Goal: Information Seeking & Learning: Learn about a topic

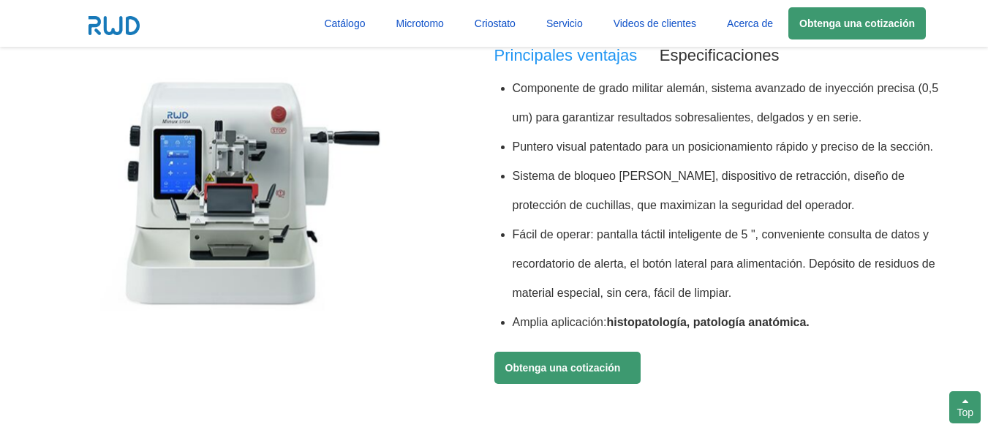
scroll to position [585, 0]
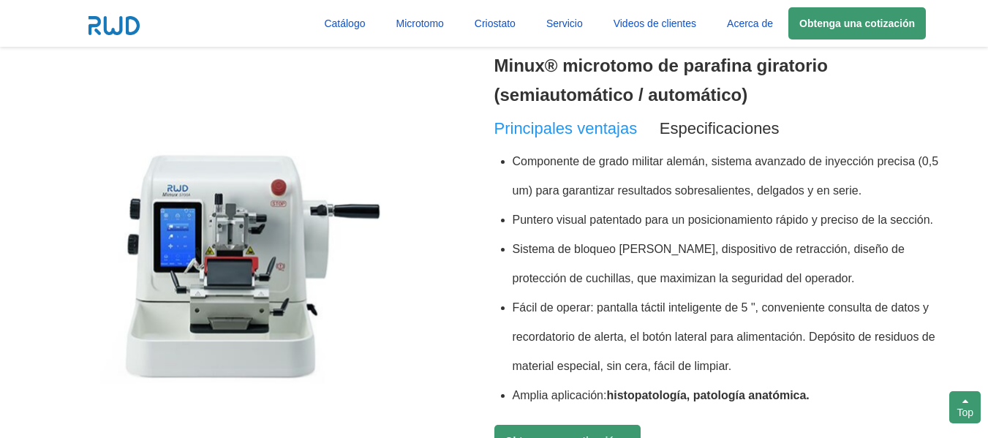
drag, startPoint x: 515, startPoint y: 160, endPoint x: 816, endPoint y: 385, distance: 376.0
click at [816, 385] on ul "Componente de grado militar alemán, sistema avanzado de inyección precisa (0,5 …" at bounding box center [717, 278] width 446 height 263
copy ul "Componente de grado militar alemán, sistema avanzado de inyección precisa (0,5 …"
click at [728, 131] on span "Especificaciones" at bounding box center [719, 128] width 120 height 18
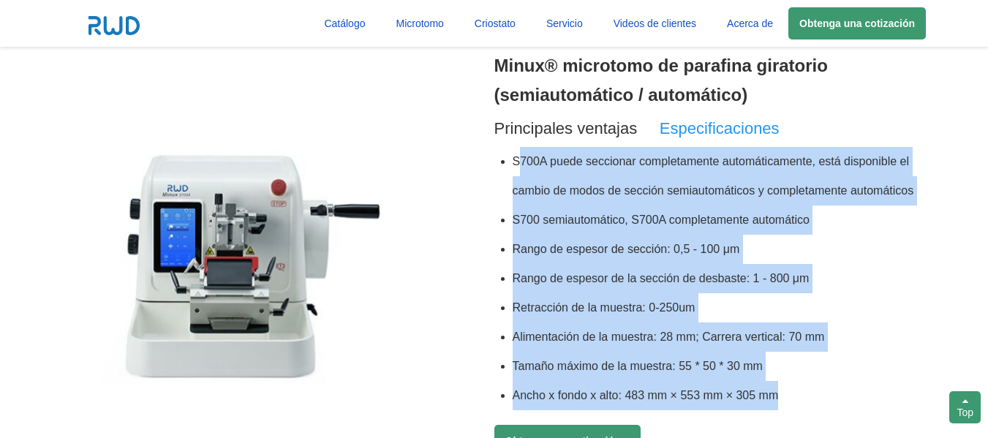
drag, startPoint x: 512, startPoint y: 156, endPoint x: 781, endPoint y: 384, distance: 352.1
click at [781, 384] on ul "S700A puede seccionar completamente automáticamente, está disponible el cambio …" at bounding box center [717, 278] width 446 height 263
copy ul "S700A puede seccionar completamente automáticamente, está disponible el cambio …"
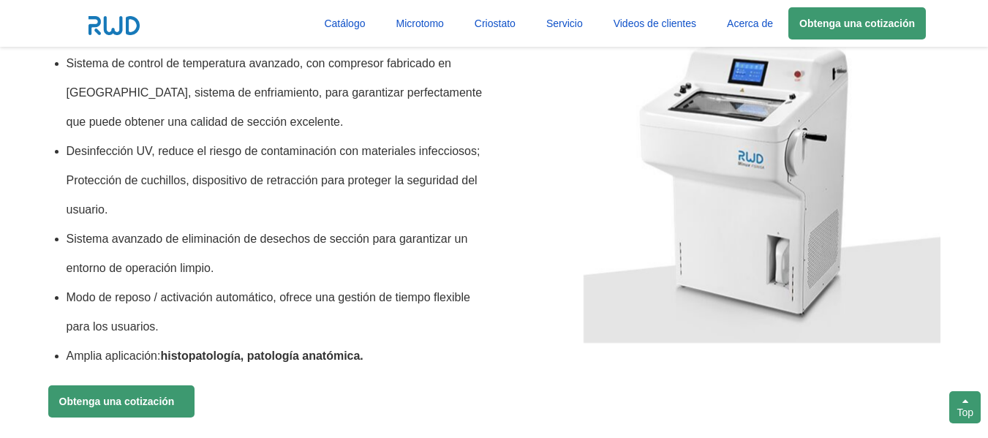
scroll to position [1092, 0]
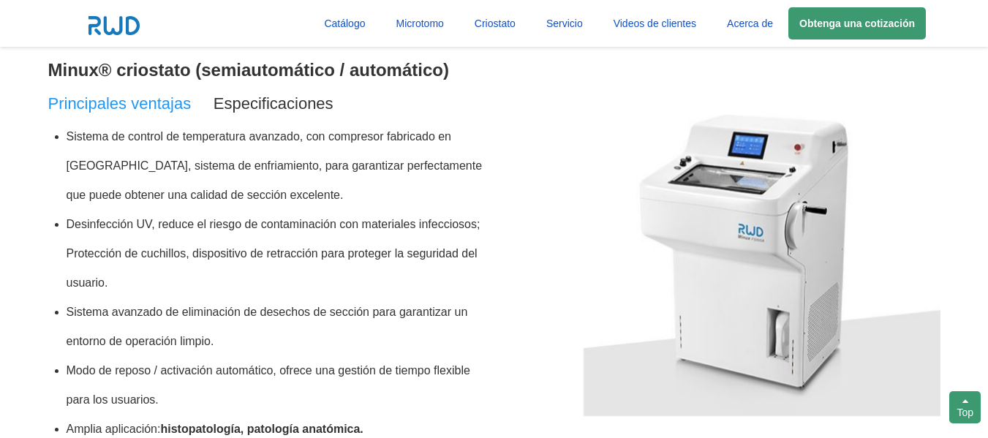
click at [68, 136] on li "Sistema de control de temperatura avanzado, con compresor fabricado en [GEOGRAP…" at bounding box center [281, 166] width 428 height 88
click at [280, 105] on span "Especificaciones" at bounding box center [273, 103] width 120 height 18
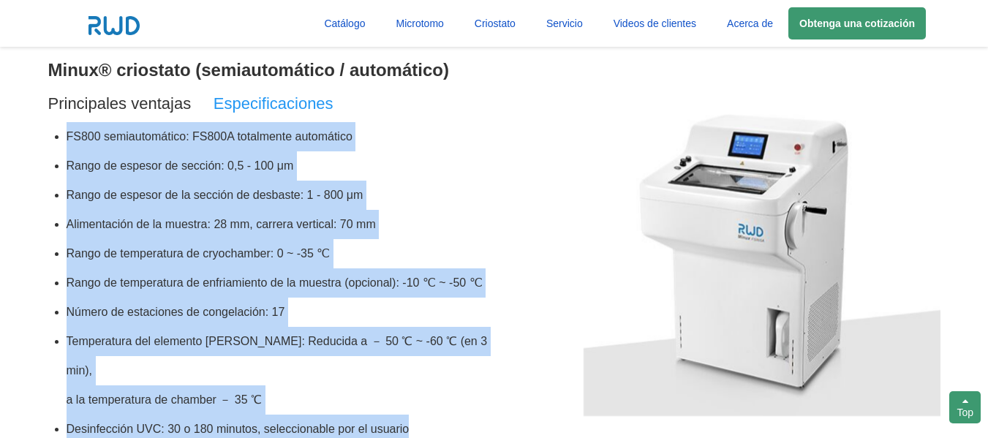
drag, startPoint x: 67, startPoint y: 131, endPoint x: 422, endPoint y: 395, distance: 443.0
click at [422, 395] on ul "FS800 semiautomático: FS800A totalmente automático Rango de espesor de sección:…" at bounding box center [271, 283] width 446 height 322
copy ul "FS800 semiautomático: FS800A totalmente automático Rango de espesor de sección:…"
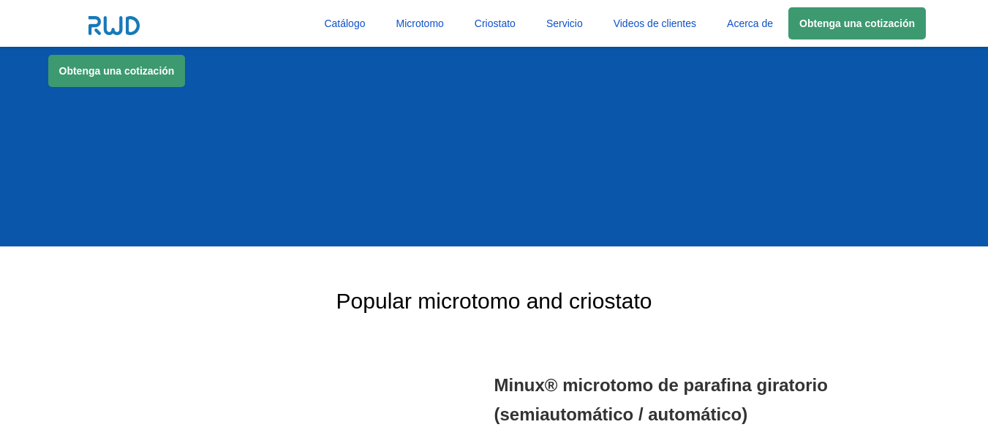
scroll to position [0, 0]
